Goal: Transaction & Acquisition: Download file/media

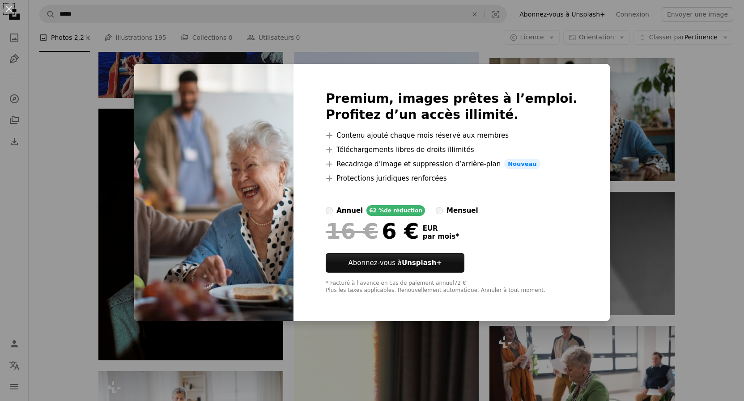
scroll to position [0, 241]
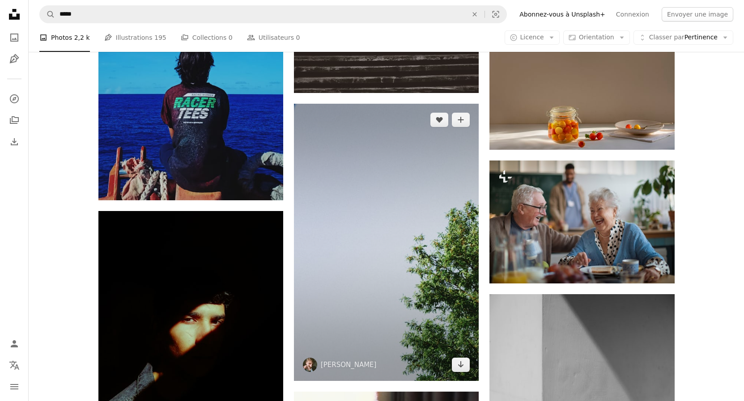
scroll to position [1003, 0]
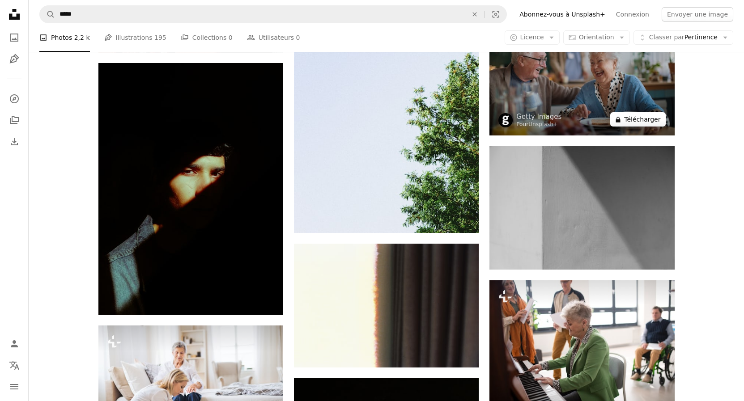
click at [641, 120] on button "A lock Télécharger" at bounding box center [637, 119] width 55 height 14
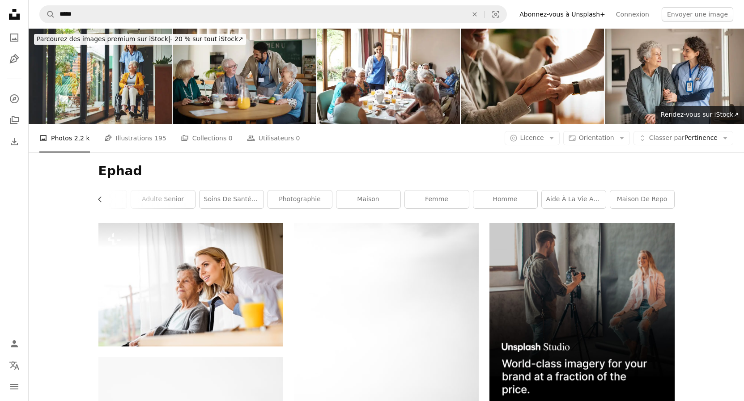
click at [17, 14] on icon "Unsplash logo Accueil Unsplash" at bounding box center [14, 14] width 18 height 18
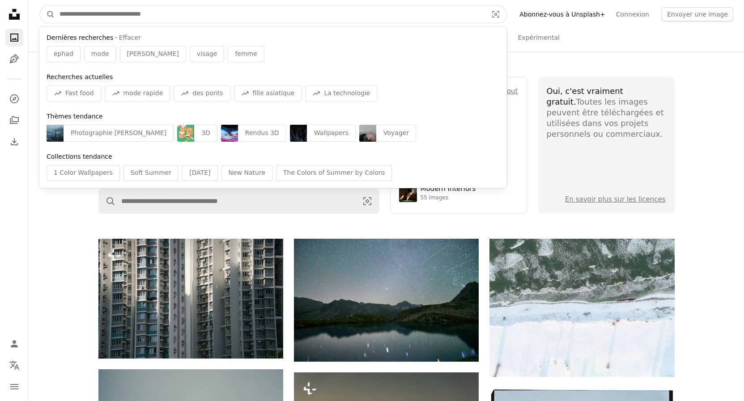
click at [93, 15] on input "Rechercher des visuels sur tout le site" at bounding box center [270, 14] width 430 height 17
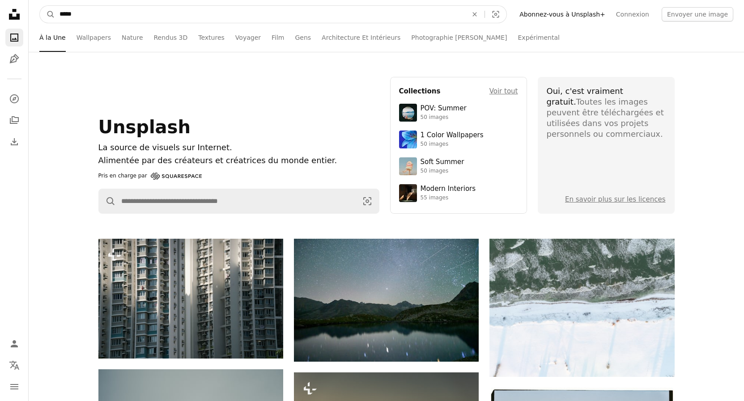
type input "*****"
click at [40, 6] on button "A magnifying glass" at bounding box center [47, 14] width 15 height 17
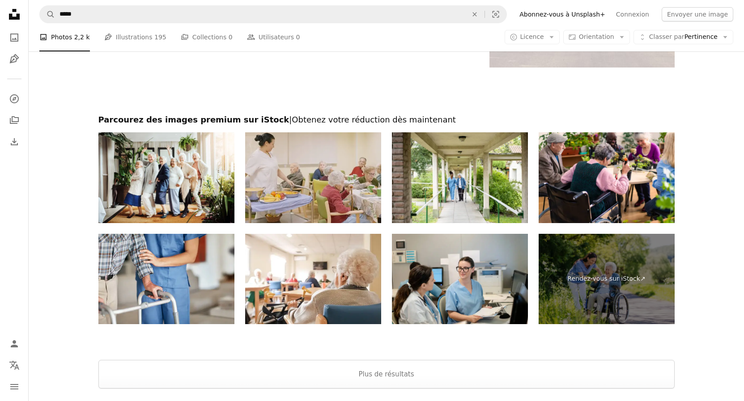
scroll to position [1916, 0]
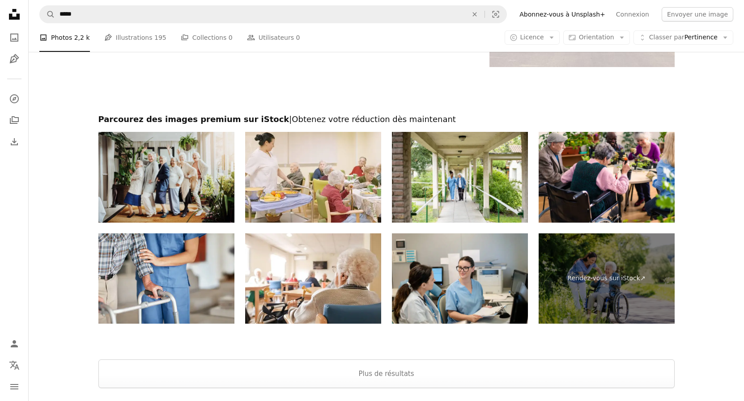
click at [161, 180] on img at bounding box center [166, 177] width 136 height 91
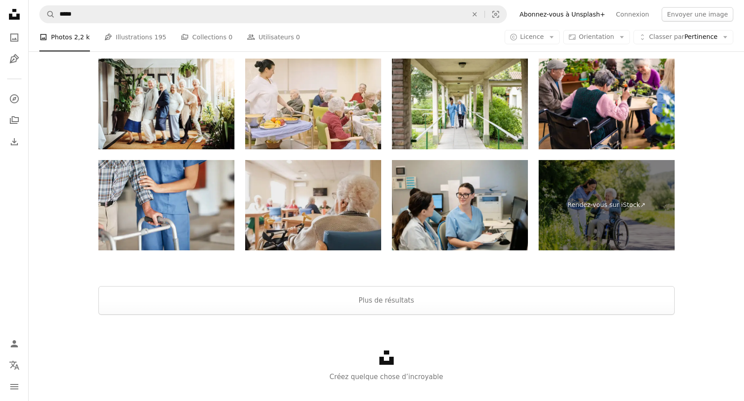
scroll to position [2006, 0]
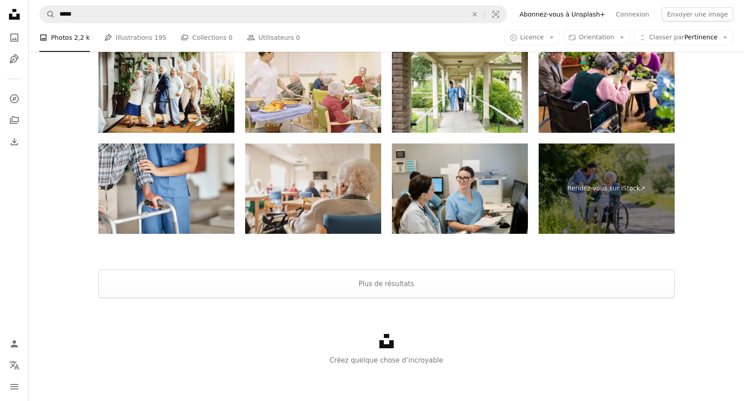
click at [310, 193] on img at bounding box center [313, 189] width 136 height 91
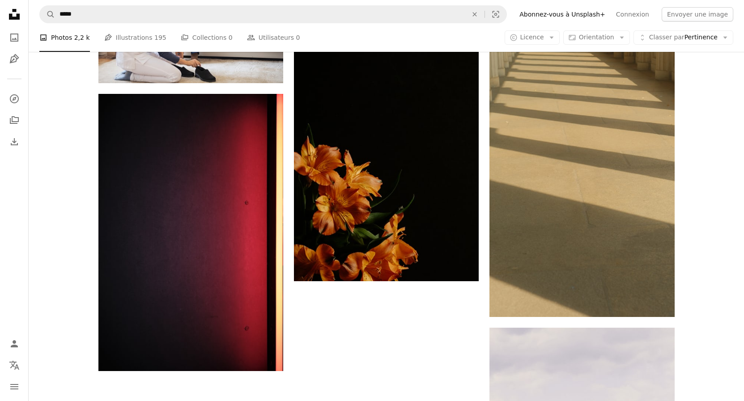
scroll to position [1367, 0]
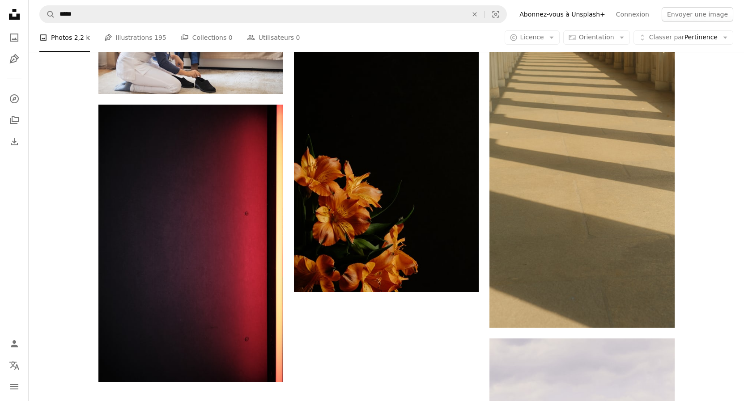
click at [16, 14] on icon "Unsplash logo Accueil Unsplash" at bounding box center [14, 14] width 18 height 18
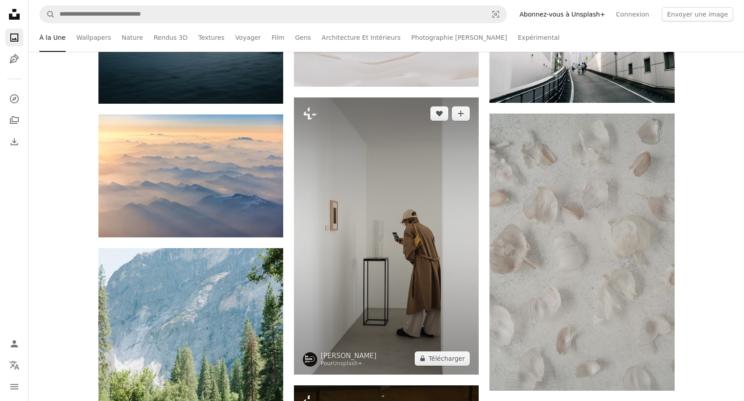
scroll to position [639, 0]
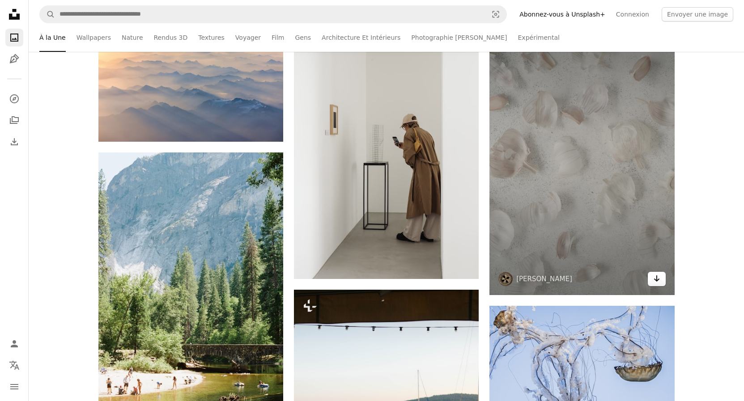
click at [656, 279] on icon "Arrow pointing down" at bounding box center [656, 278] width 7 height 11
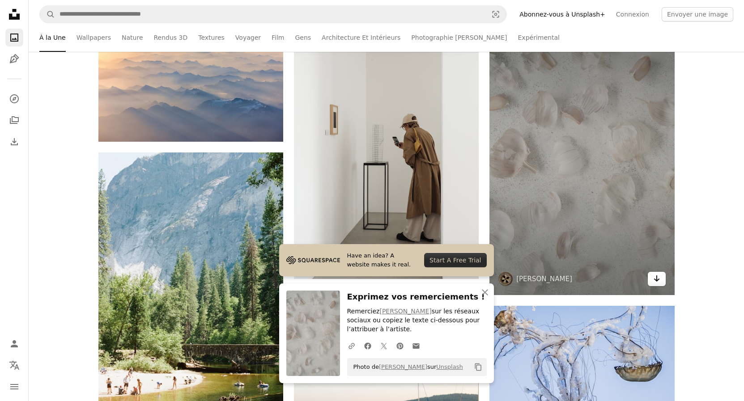
click at [655, 280] on icon "Télécharger" at bounding box center [656, 278] width 6 height 6
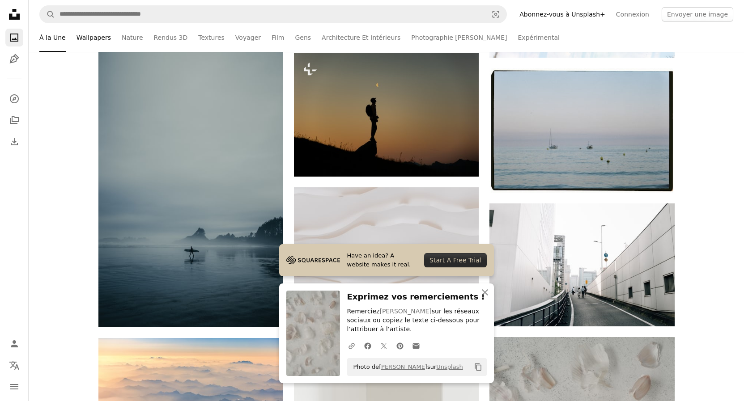
scroll to position [91, 0]
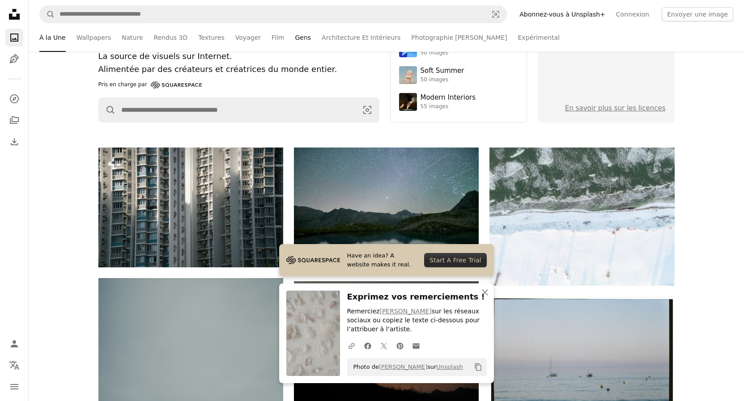
click at [295, 36] on link "Gens" at bounding box center [303, 37] width 16 height 29
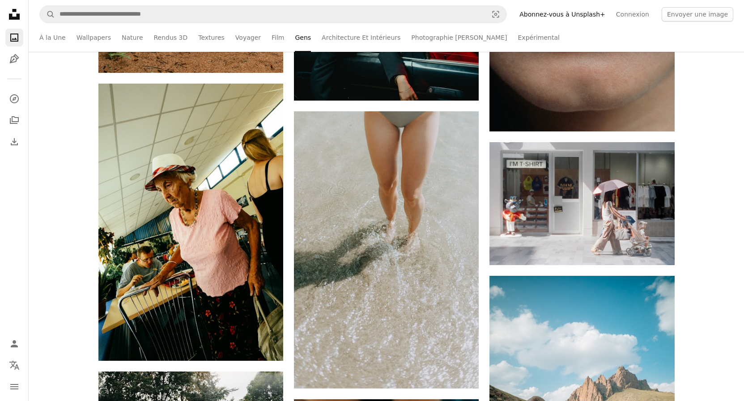
scroll to position [1186, 0]
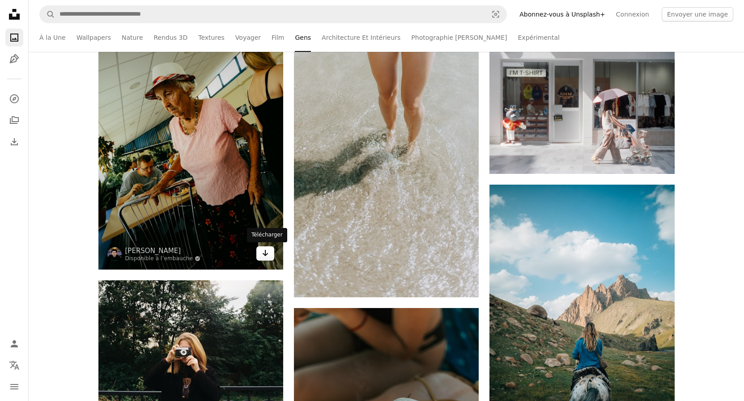
click at [262, 252] on icon "Arrow pointing down" at bounding box center [265, 253] width 7 height 11
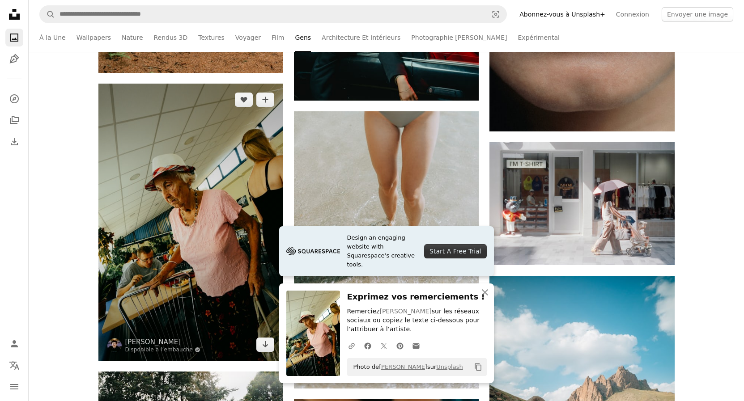
scroll to position [1003, 0]
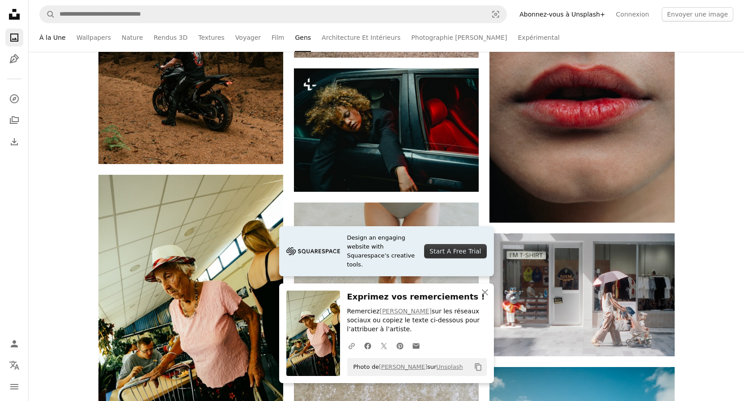
click at [53, 38] on link "À la Une" at bounding box center [52, 37] width 26 height 29
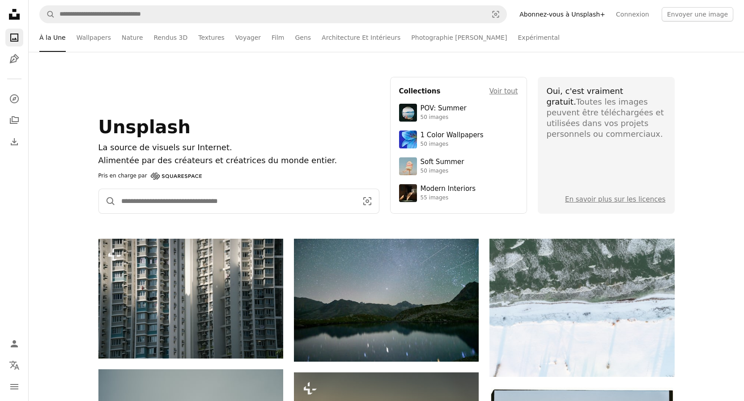
click at [160, 200] on input "Rechercher des visuels sur tout le site" at bounding box center [236, 201] width 240 height 24
type input "*****"
click at [99, 189] on button "A magnifying glass" at bounding box center [107, 201] width 17 height 24
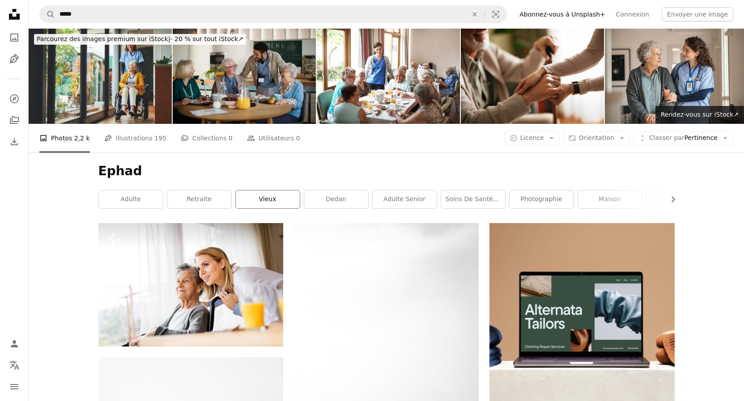
click at [265, 199] on link "vieux" at bounding box center [268, 199] width 64 height 18
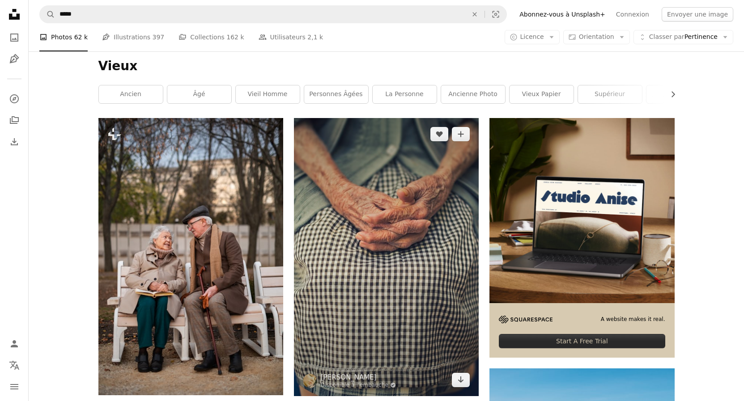
scroll to position [137, 0]
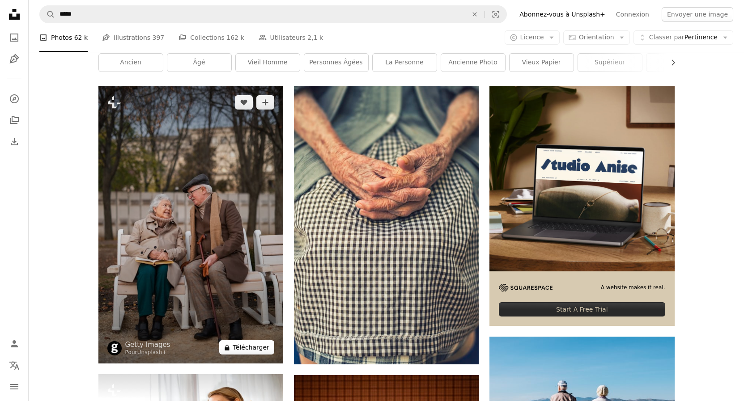
click at [250, 347] on button "A lock Télécharger" at bounding box center [246, 347] width 55 height 14
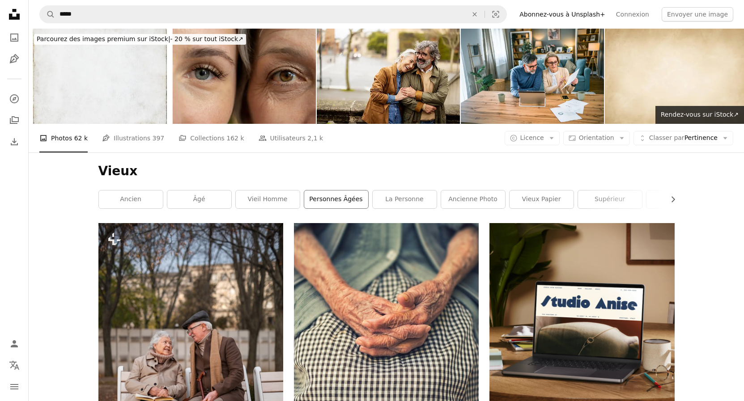
click at [338, 199] on link "Personnes âgées" at bounding box center [336, 199] width 64 height 18
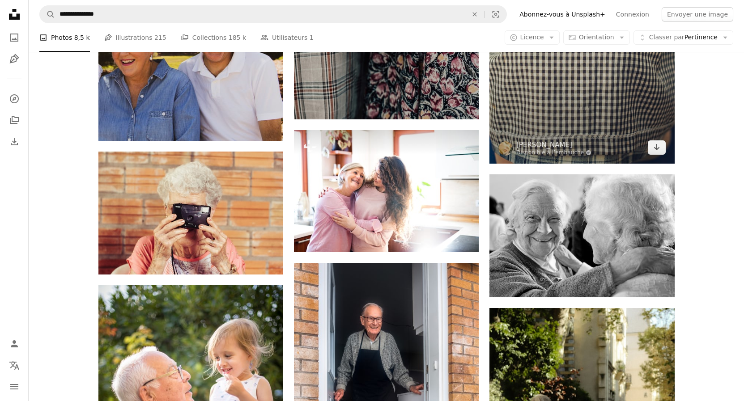
scroll to position [1095, 0]
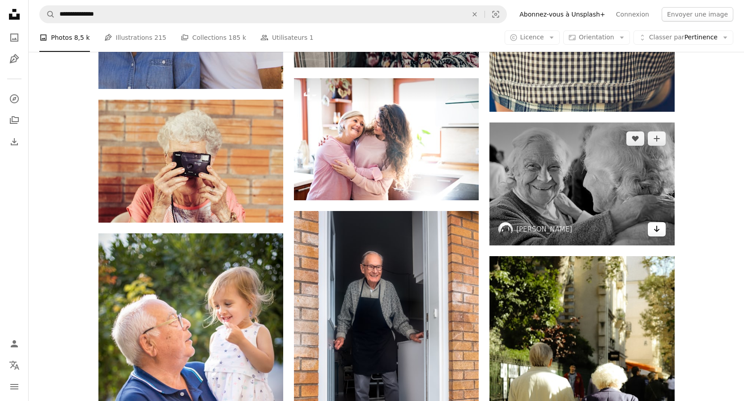
click at [653, 229] on icon "Arrow pointing down" at bounding box center [656, 229] width 7 height 11
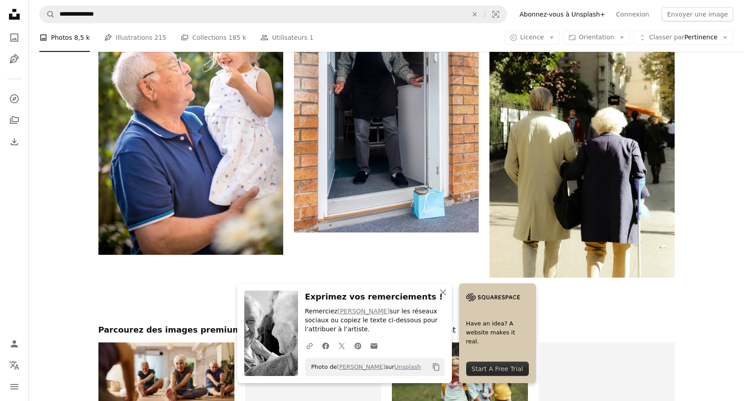
scroll to position [1368, 0]
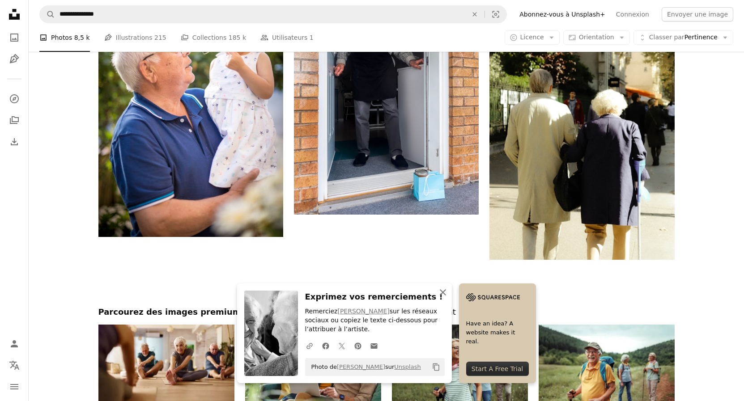
click at [439, 292] on icon "An X shape" at bounding box center [442, 292] width 11 height 11
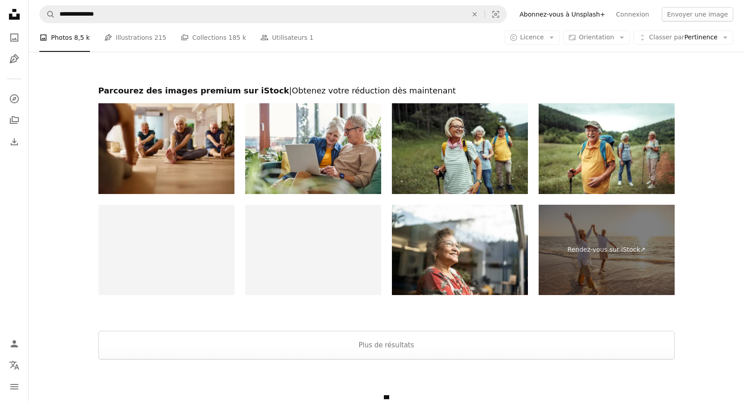
scroll to position [1651, 0]
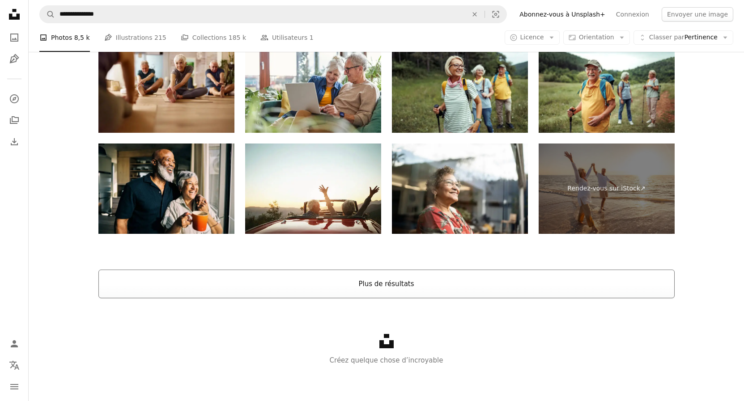
click at [380, 279] on button "Plus de résultats" at bounding box center [386, 284] width 576 height 29
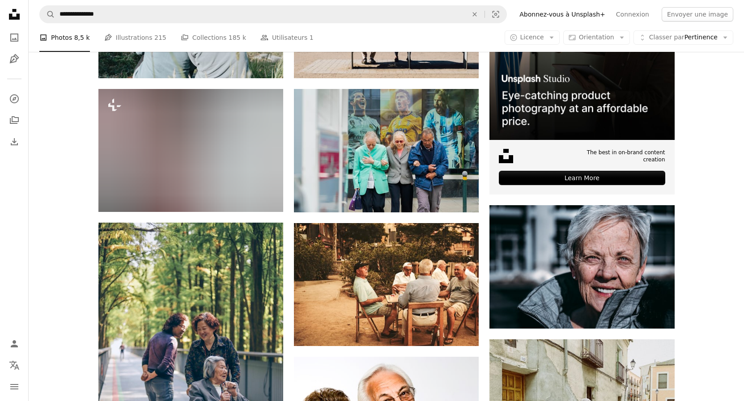
scroll to position [0, 0]
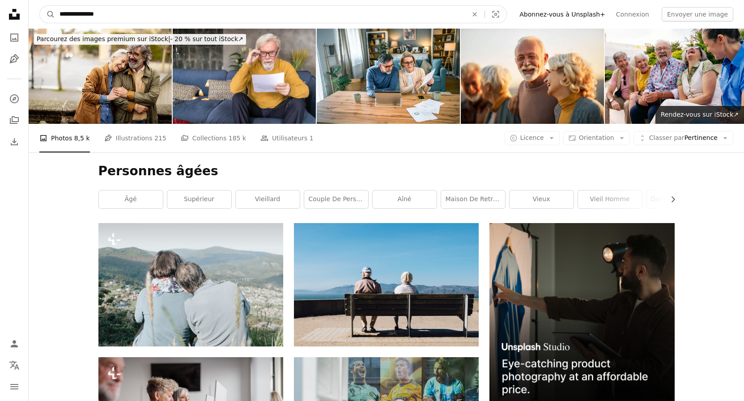
click at [119, 16] on input "**********" at bounding box center [260, 14] width 410 height 17
type input "*"
type input "*****"
click at [40, 6] on button "A magnifying glass" at bounding box center [47, 14] width 15 height 17
